Goal: Information Seeking & Learning: Learn about a topic

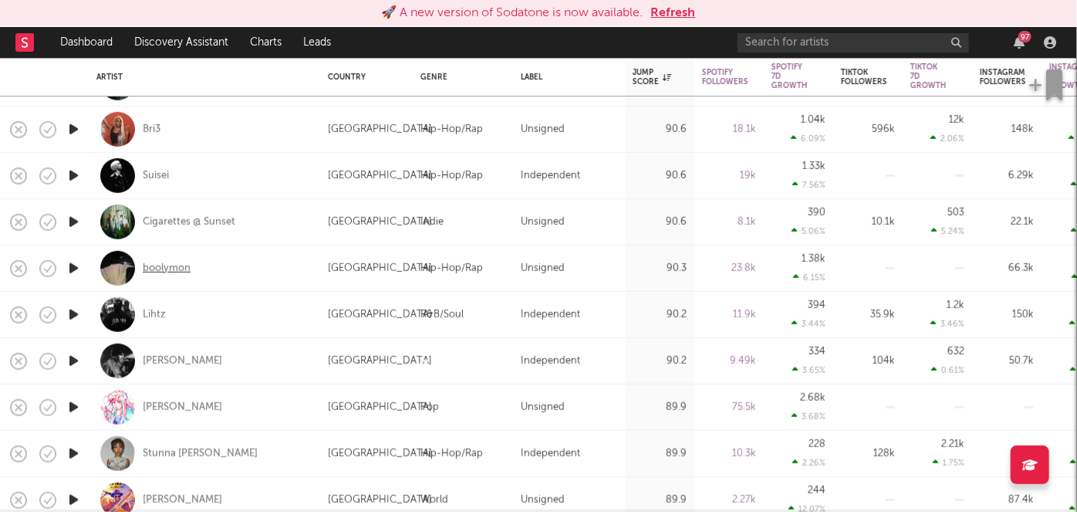
click at [171, 262] on div "boolymon" at bounding box center [167, 268] width 48 height 14
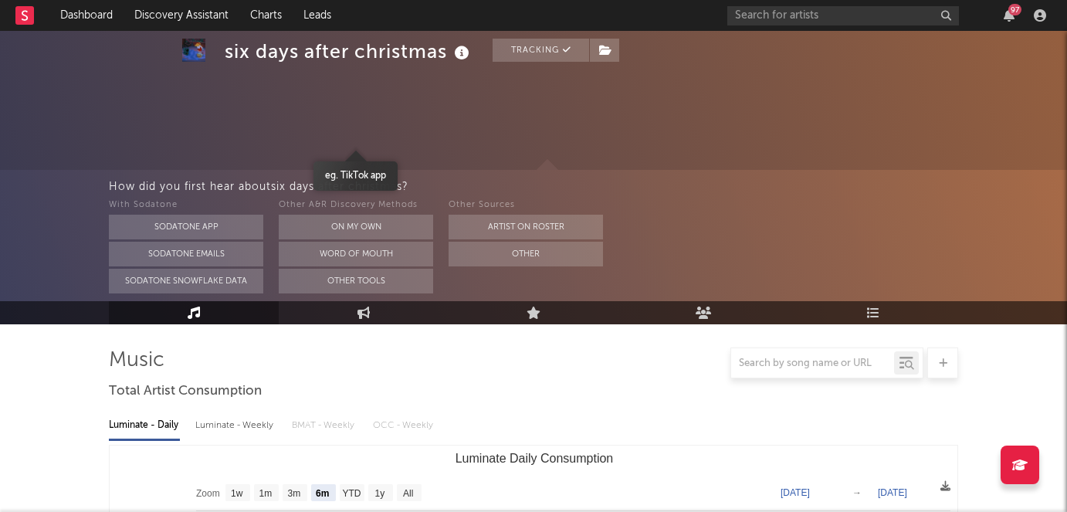
select select "6m"
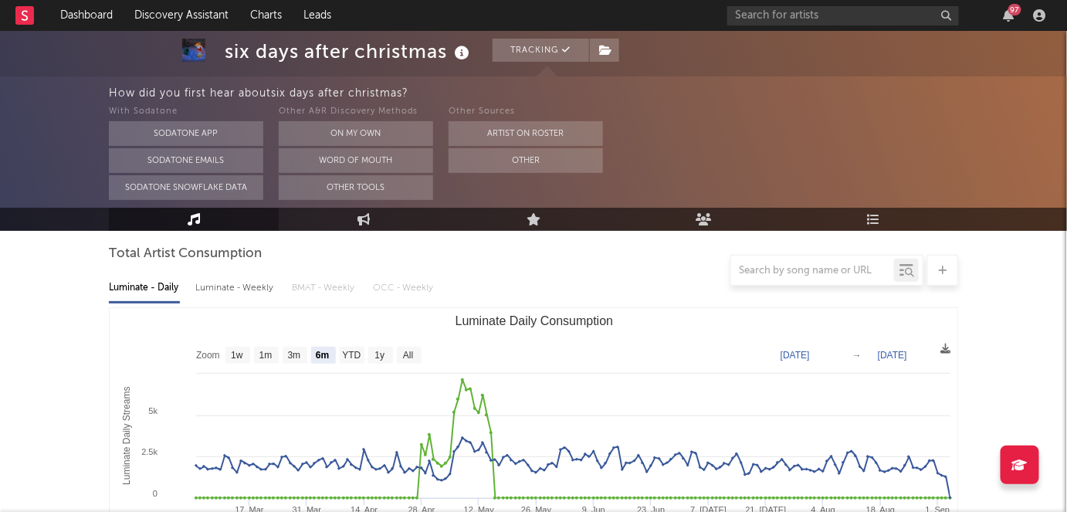
scroll to position [125, 0]
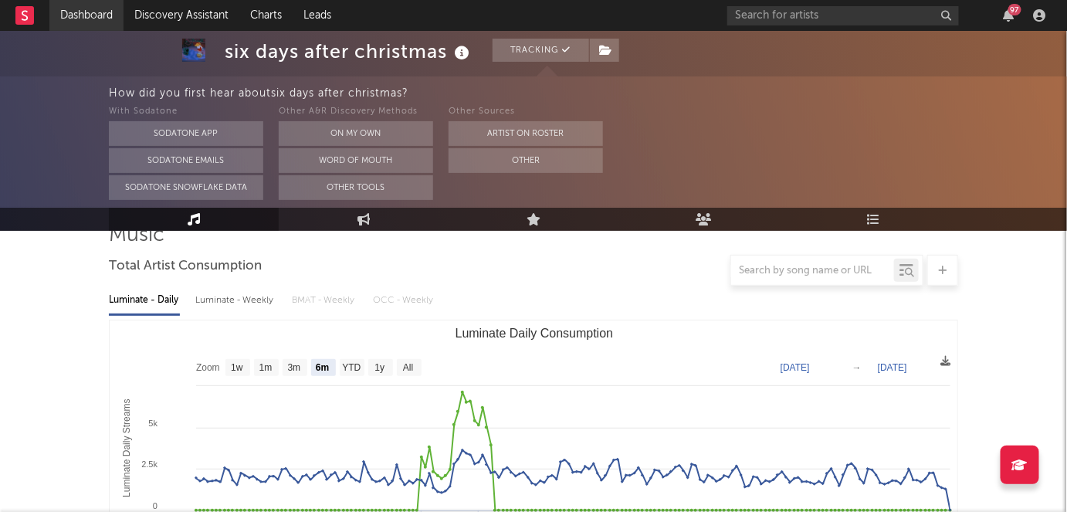
click at [101, 18] on link "Dashboard" at bounding box center [86, 15] width 74 height 31
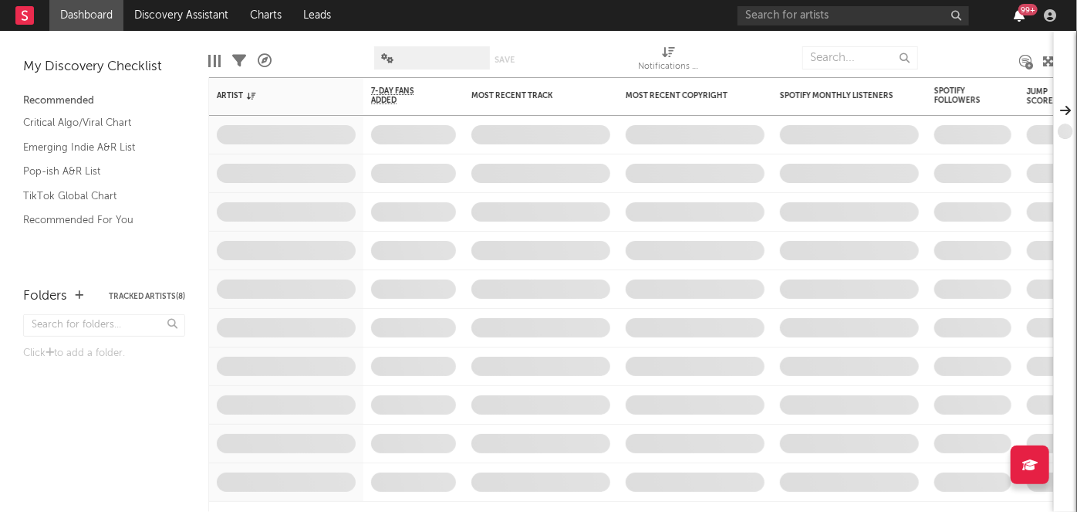
click at [1014, 17] on icon "button" at bounding box center [1019, 15] width 11 height 12
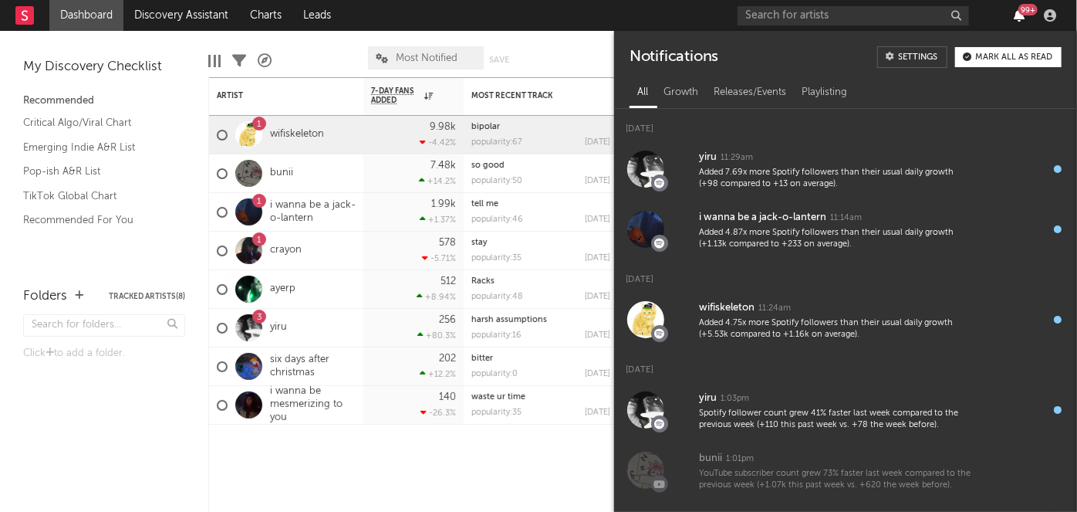
click at [1014, 17] on icon "button" at bounding box center [1019, 15] width 11 height 12
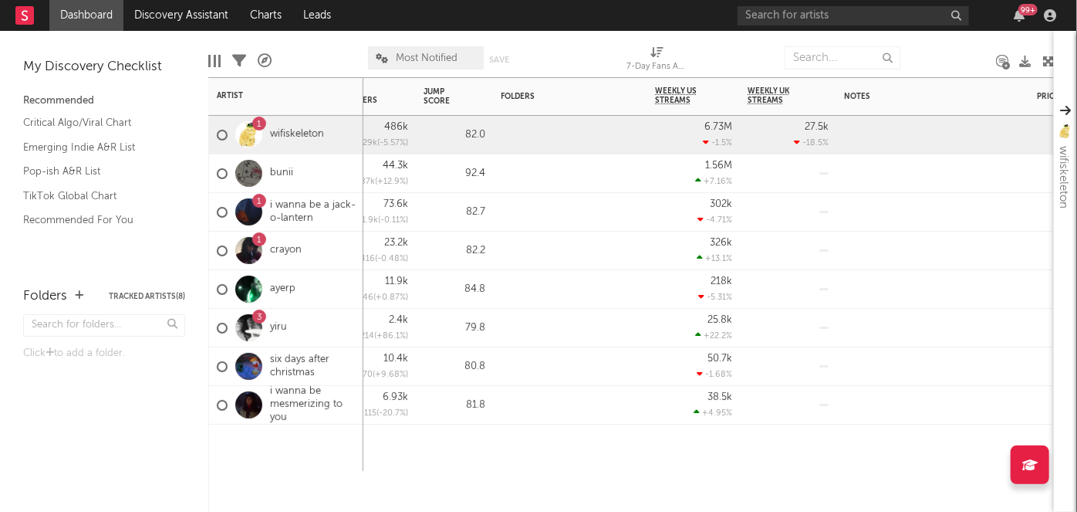
click at [587, 149] on div at bounding box center [570, 135] width 154 height 39
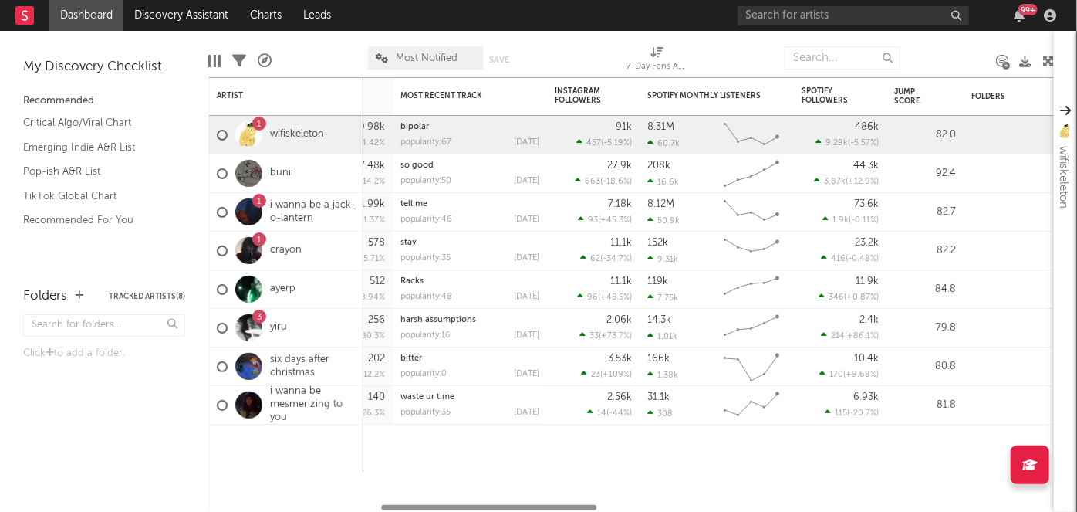
click at [276, 211] on link "i wanna be a jack-o-lantern" at bounding box center [313, 212] width 86 height 26
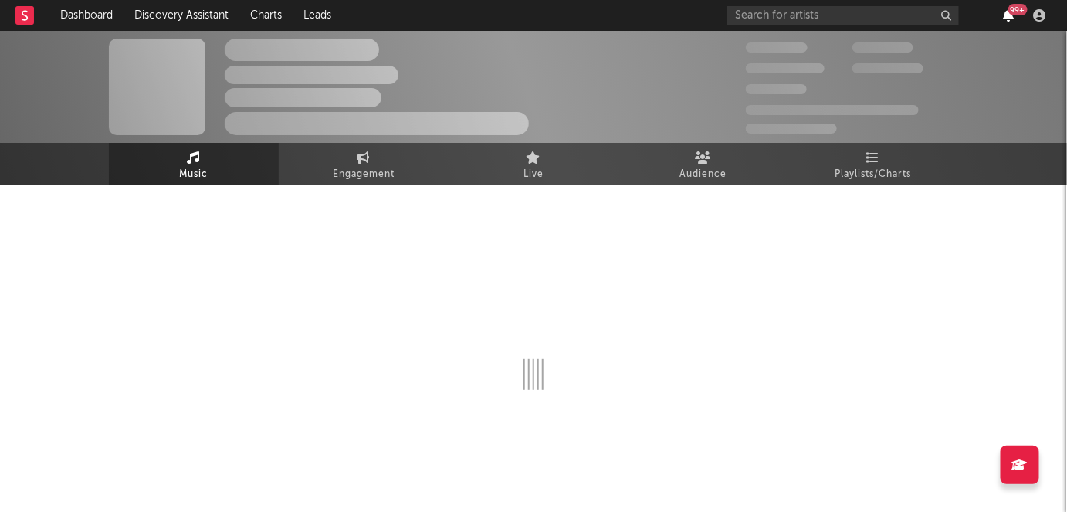
click at [1007, 19] on icon "button" at bounding box center [1008, 15] width 11 height 12
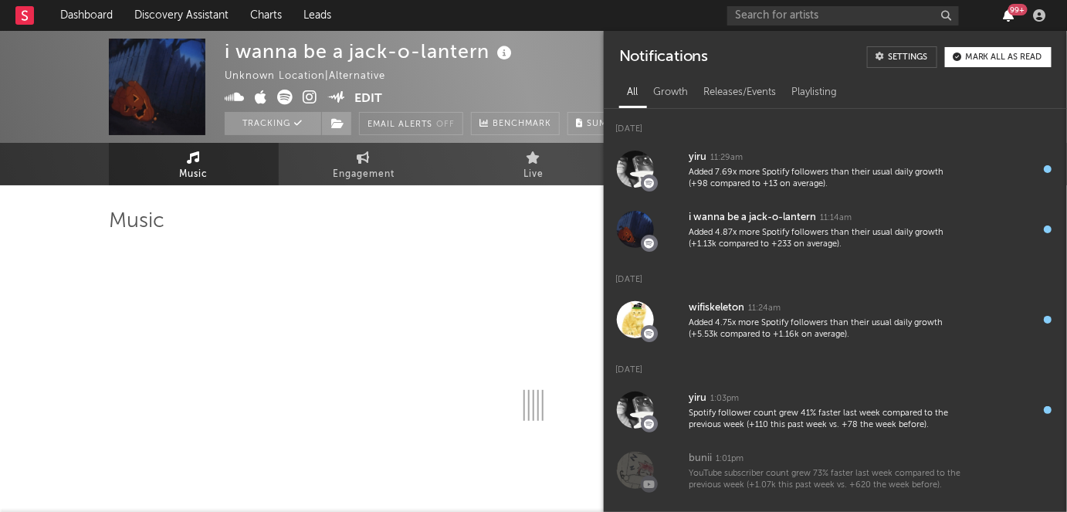
click at [1007, 19] on icon "button" at bounding box center [1008, 15] width 11 height 12
click at [998, 38] on div "i wanna be a jack-o-lantern Unknown Location | Alternative Edit Tracking Email …" at bounding box center [533, 87] width 1067 height 112
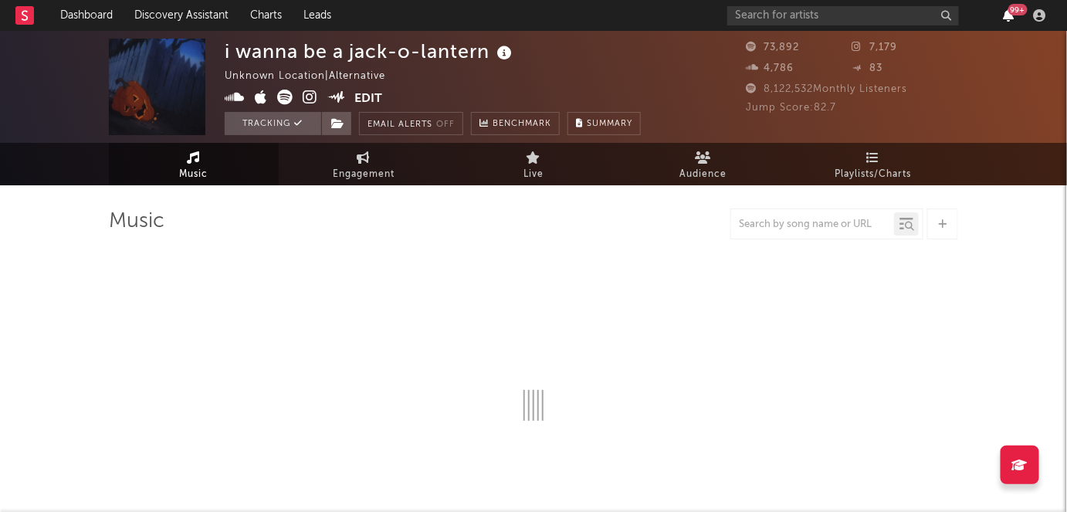
click at [1005, 16] on icon "button" at bounding box center [1008, 15] width 11 height 12
select select "6m"
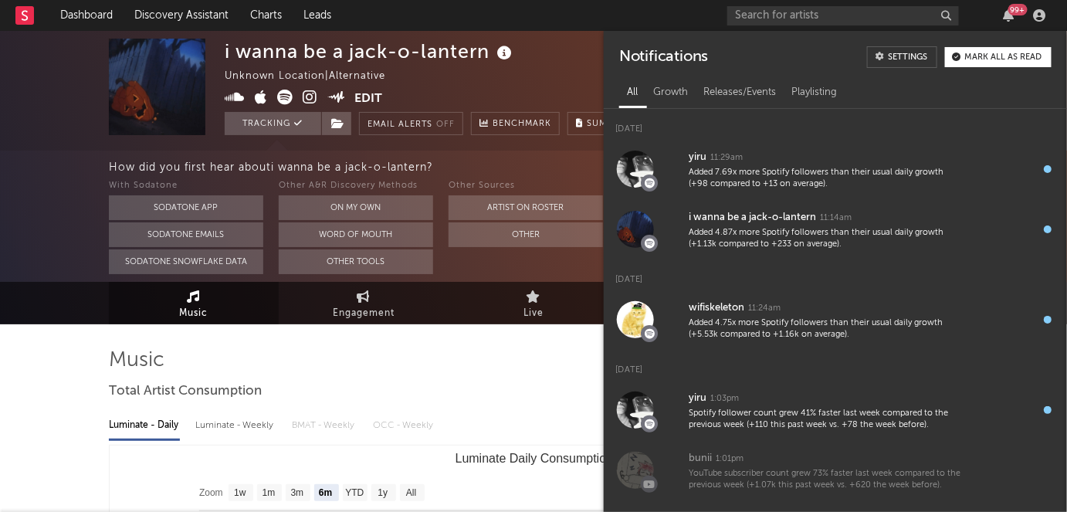
click at [0, 248] on div "How did you first hear about i wanna be a jack-o-lantern ? With Sodatone Sodato…" at bounding box center [533, 216] width 1067 height 131
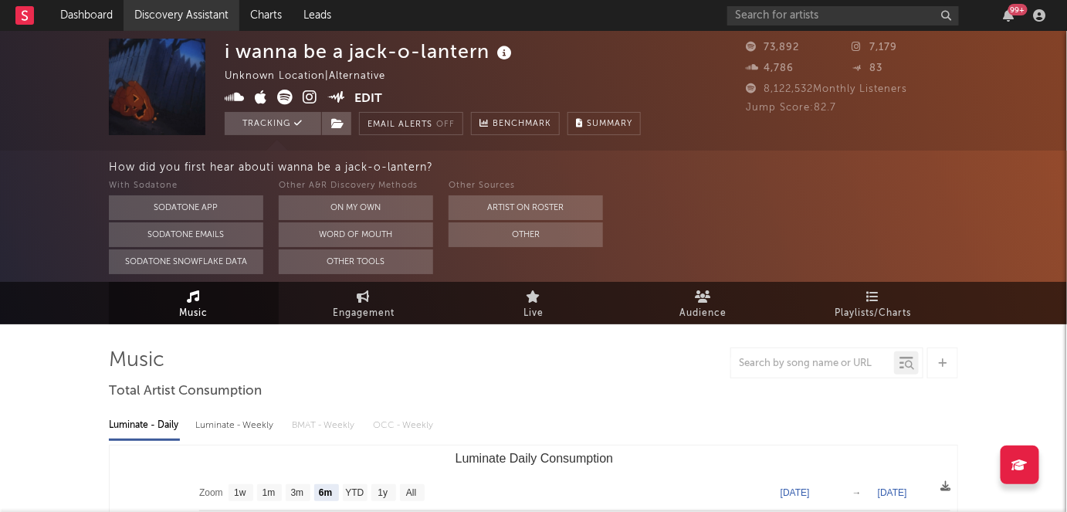
click at [184, 14] on link "Discovery Assistant" at bounding box center [181, 15] width 116 height 31
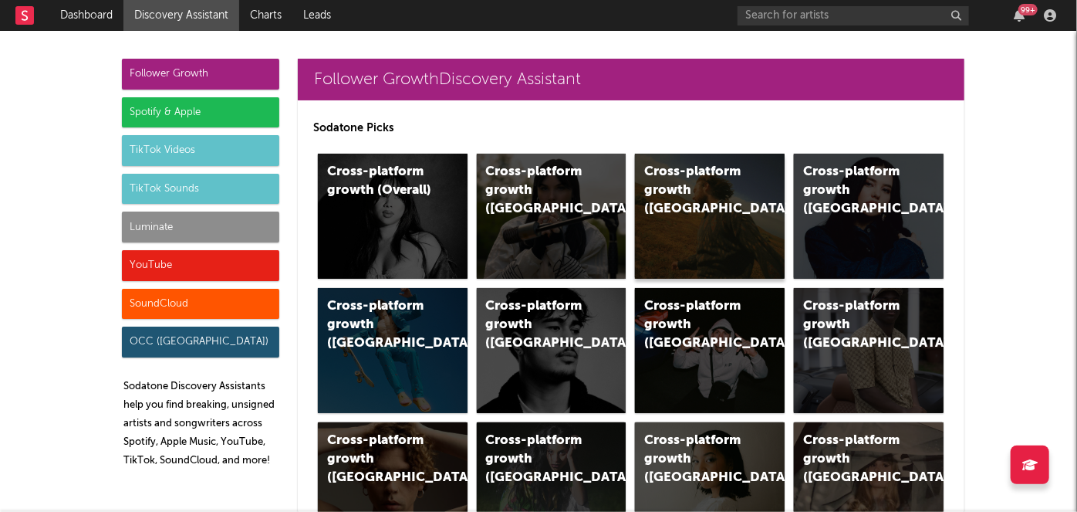
click at [685, 202] on div "Cross-platform growth (US)" at bounding box center [710, 216] width 150 height 125
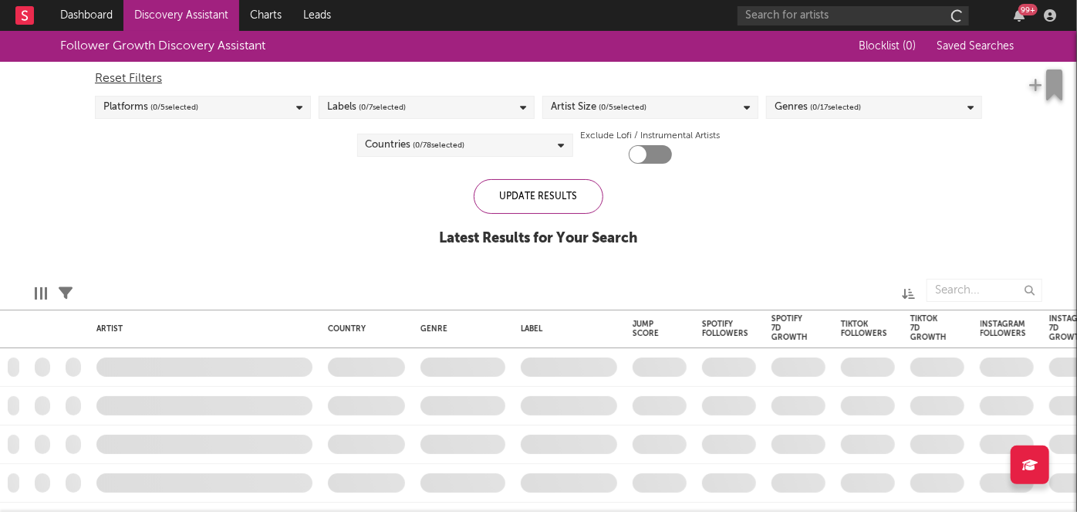
checkbox input "true"
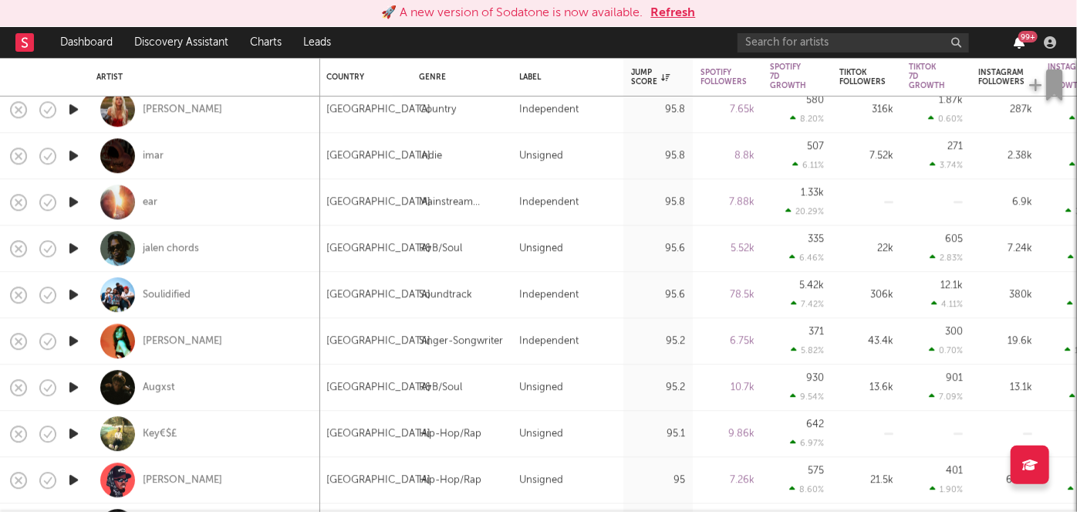
click at [1017, 39] on icon "button" at bounding box center [1019, 42] width 11 height 12
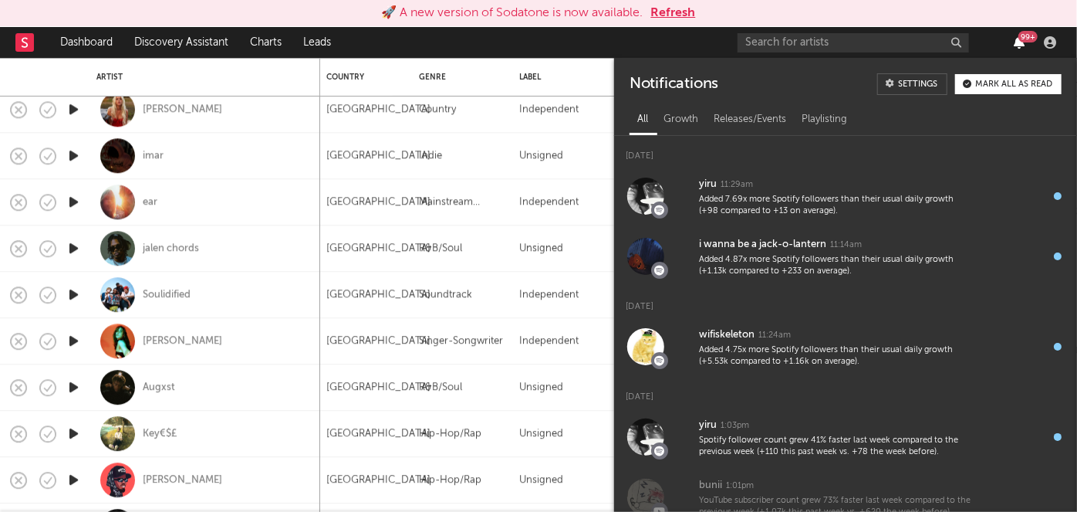
click at [1017, 39] on icon "button" at bounding box center [1019, 42] width 11 height 12
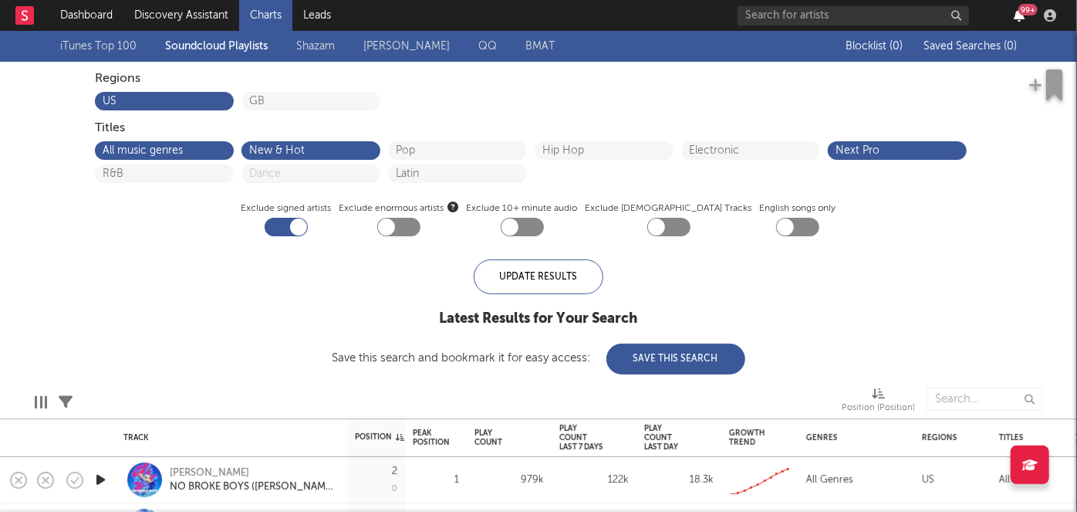
click at [1021, 19] on icon "button" at bounding box center [1019, 15] width 11 height 12
click at [183, 279] on div "iTunes Top 100 Soundcloud Playlists Shazam Warner Chappell QQ BMAT Blocklist ( …" at bounding box center [538, 202] width 1077 height 343
click at [1016, 17] on icon "button" at bounding box center [1019, 15] width 11 height 12
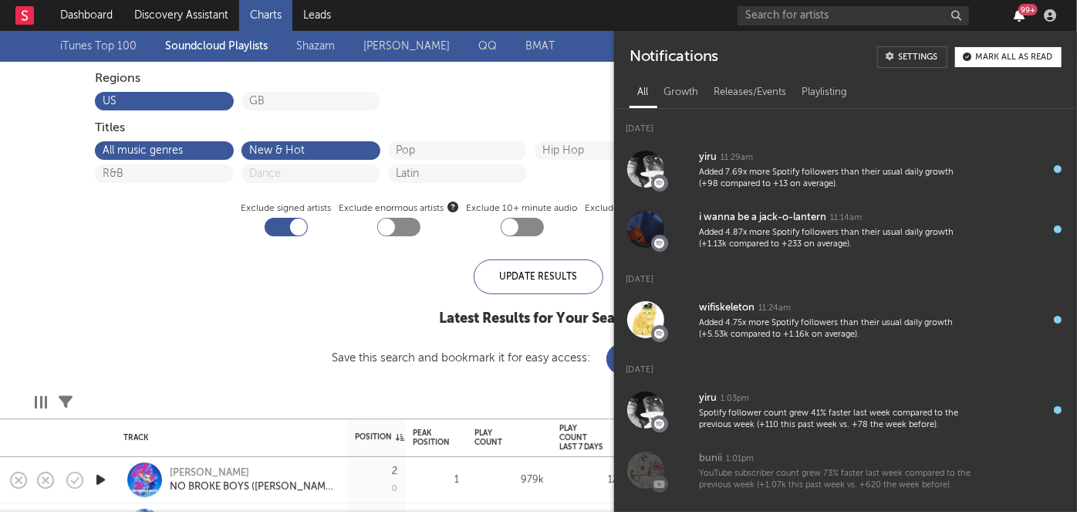
click at [1016, 17] on icon "button" at bounding box center [1019, 15] width 11 height 12
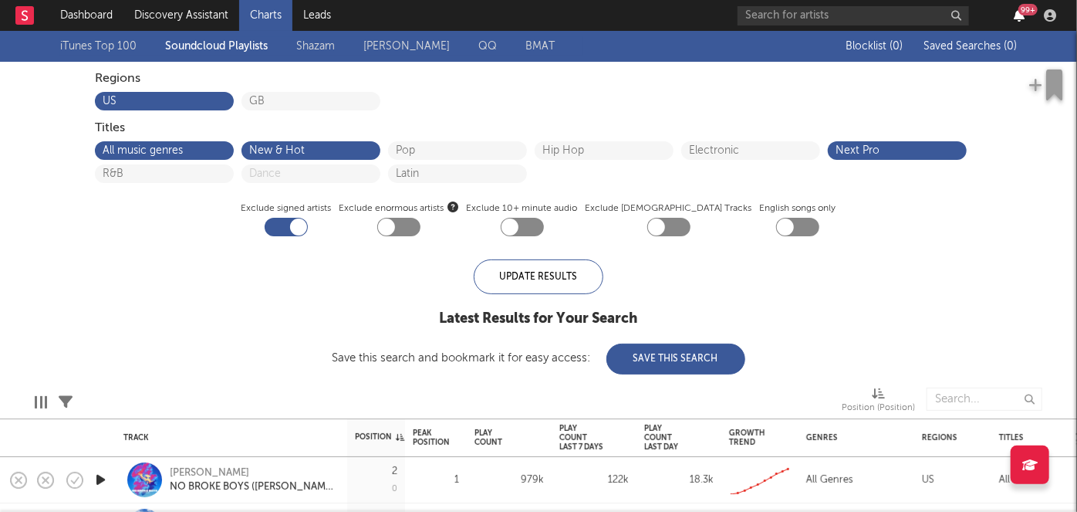
click at [1016, 17] on icon "button" at bounding box center [1019, 15] width 11 height 12
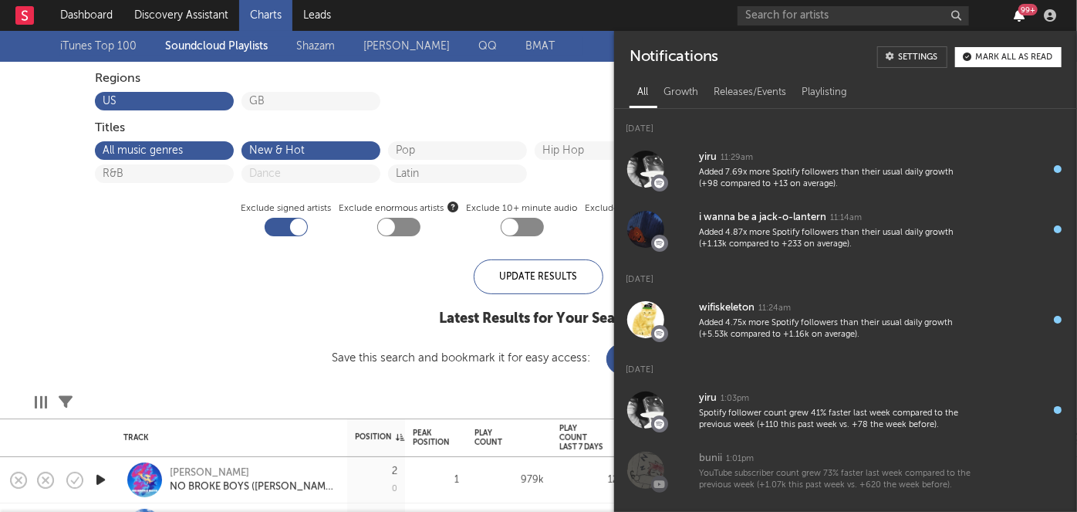
click at [1016, 17] on icon "button" at bounding box center [1019, 15] width 11 height 12
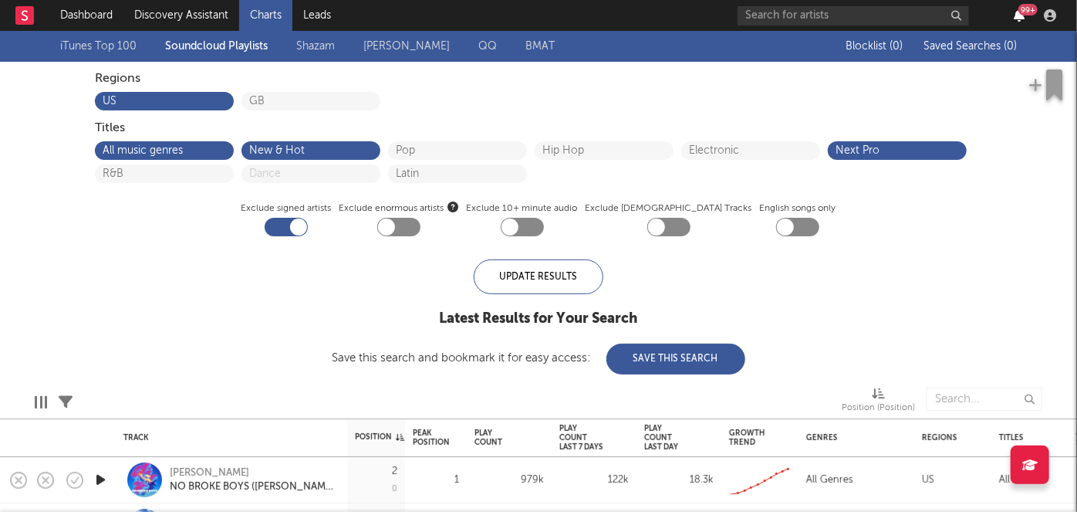
click at [1016, 17] on icon "button" at bounding box center [1019, 15] width 11 height 12
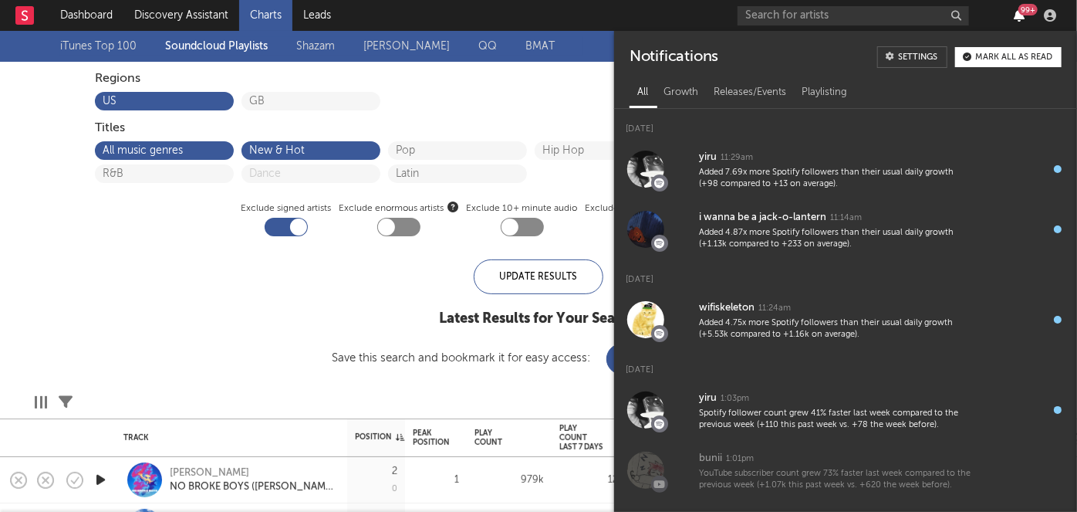
click at [1016, 17] on icon "button" at bounding box center [1019, 15] width 11 height 12
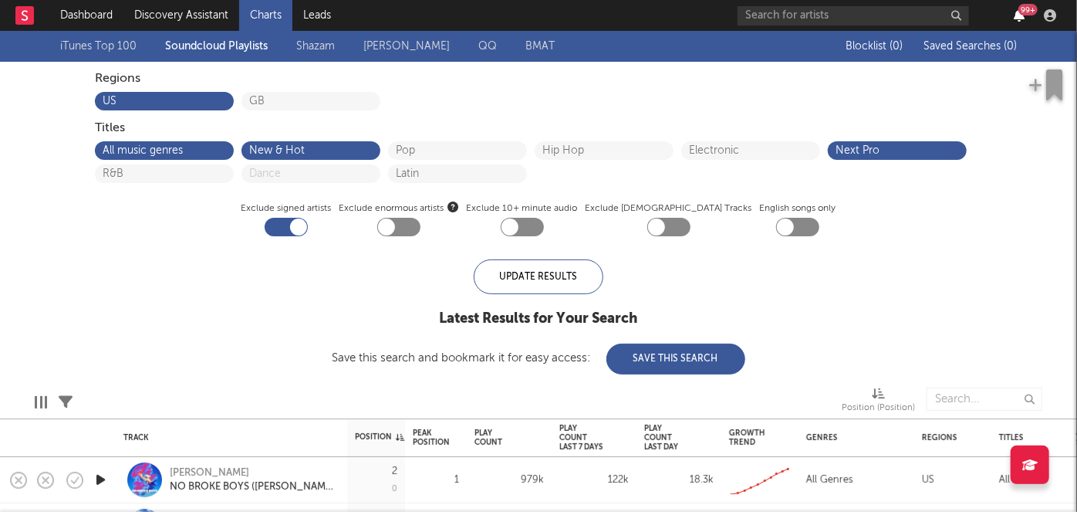
click at [1016, 17] on icon "button" at bounding box center [1019, 15] width 11 height 12
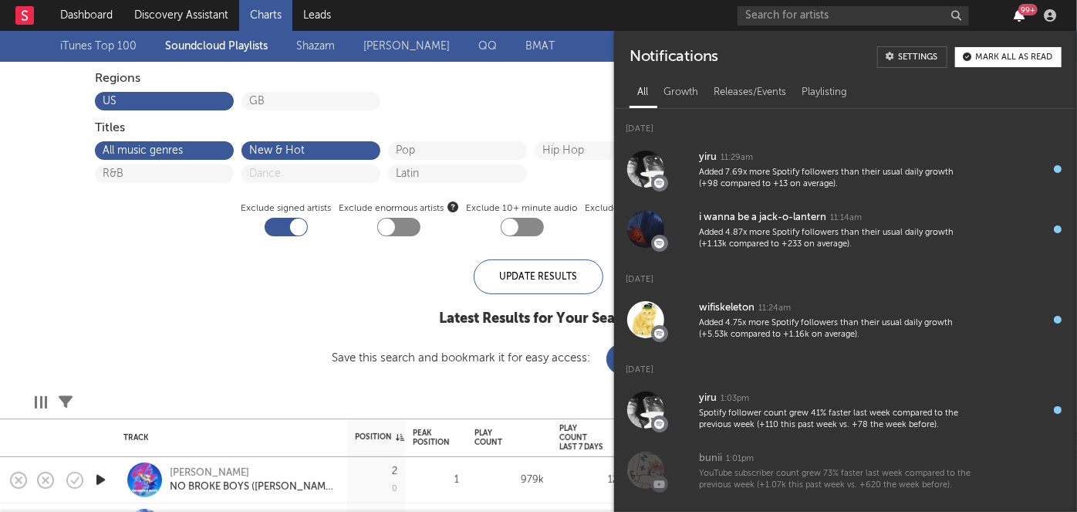
click at [1016, 17] on icon "button" at bounding box center [1019, 15] width 11 height 12
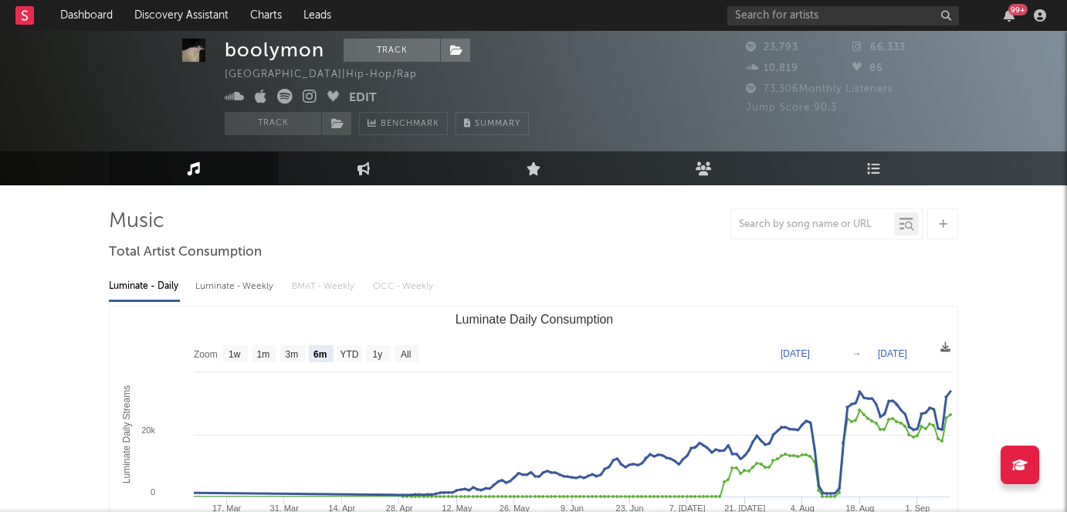
select select "6m"
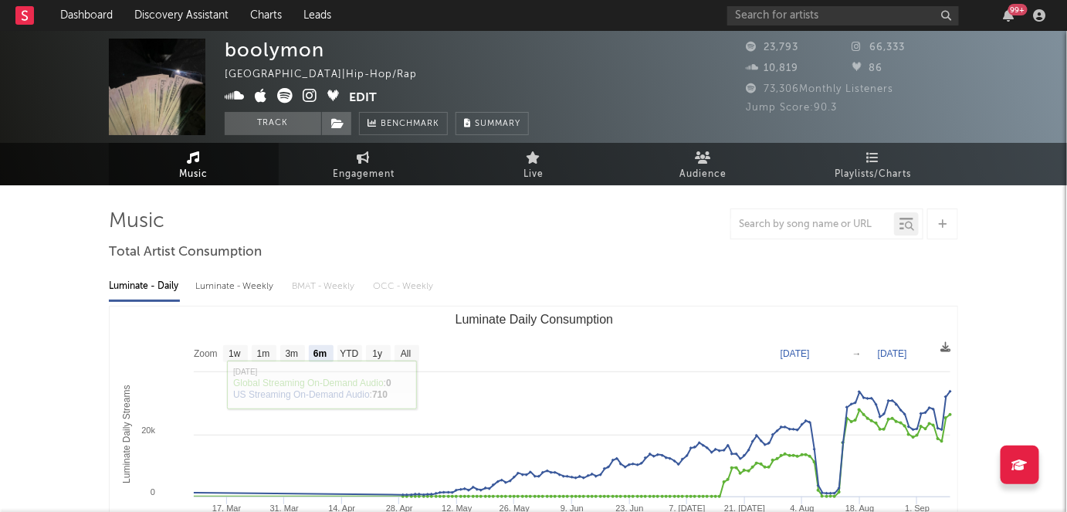
click at [254, 275] on div "Luminate - Weekly" at bounding box center [235, 286] width 81 height 26
select select "6m"
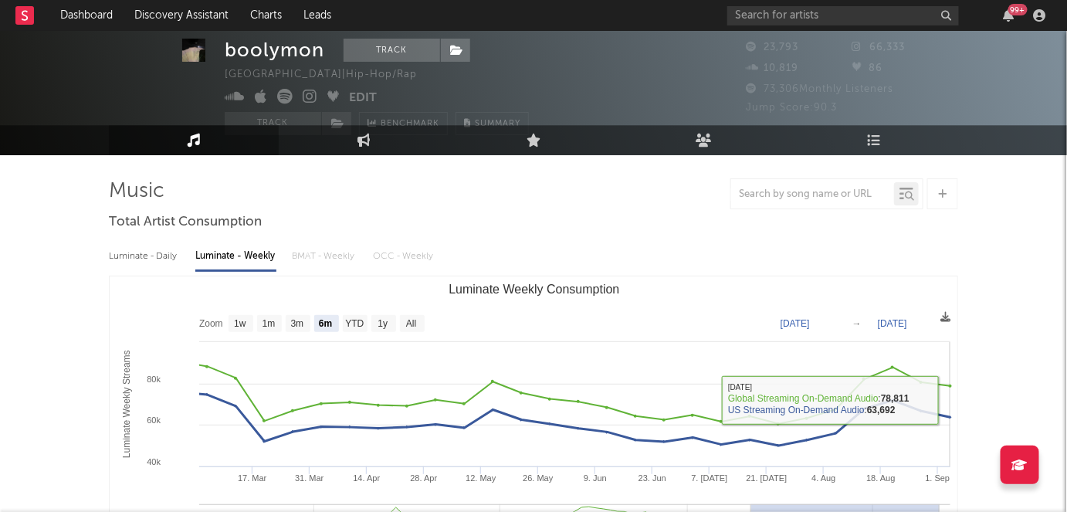
scroll to position [41, 0]
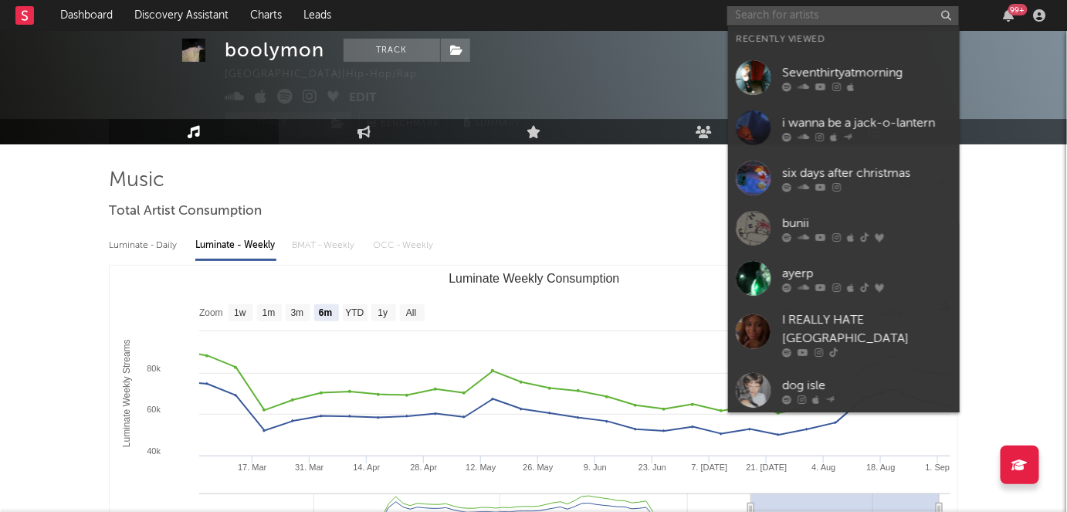
click at [804, 17] on input "text" at bounding box center [843, 15] width 232 height 19
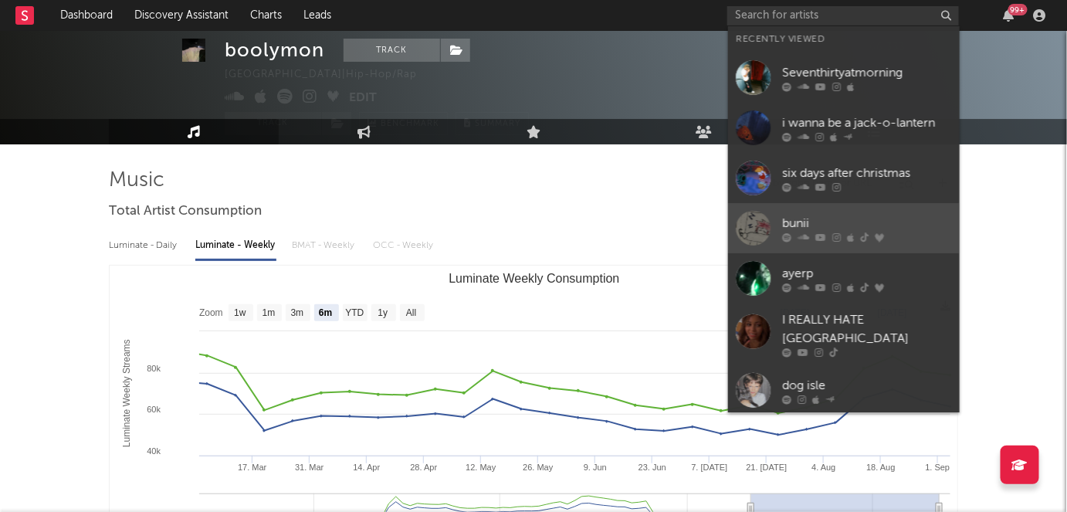
click at [823, 207] on link "bunii" at bounding box center [844, 228] width 232 height 50
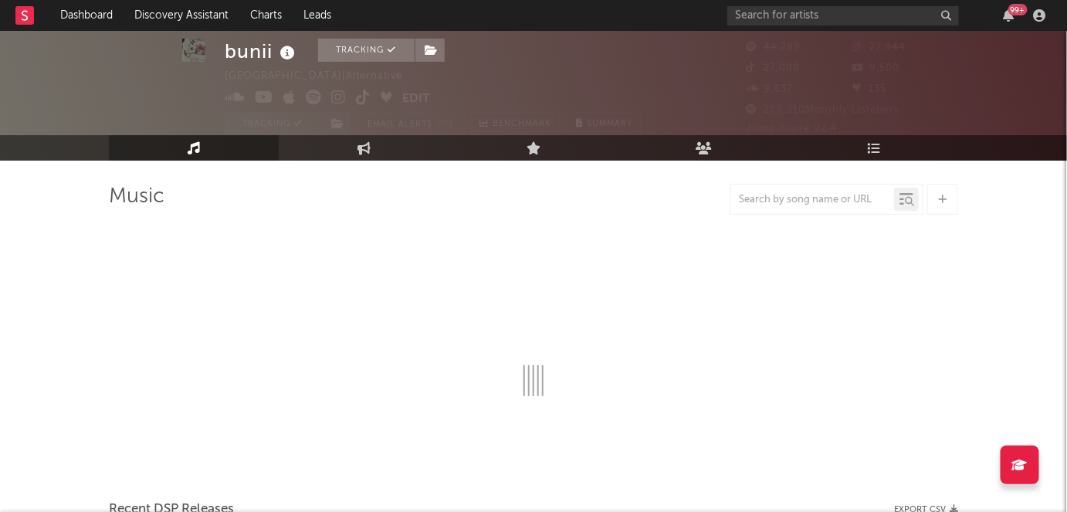
scroll to position [41, 0]
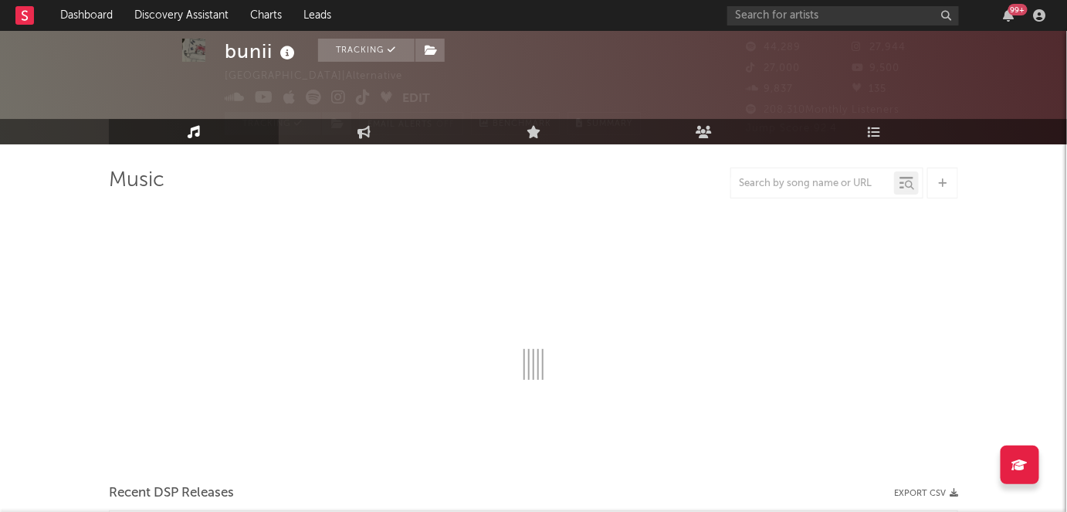
select select "6m"
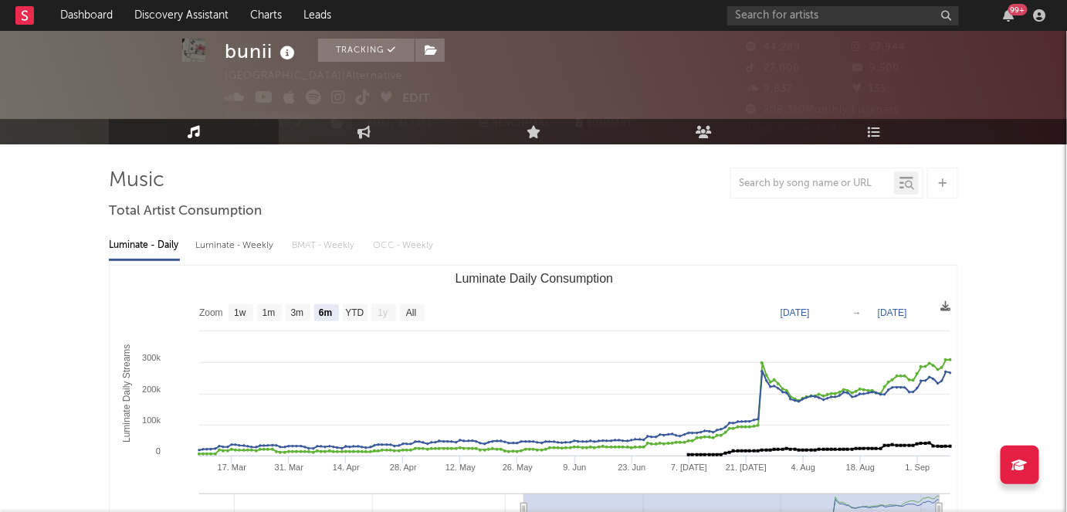
click at [232, 245] on div "Luminate - Weekly" at bounding box center [235, 245] width 81 height 26
select select "6m"
